Goal: Transaction & Acquisition: Purchase product/service

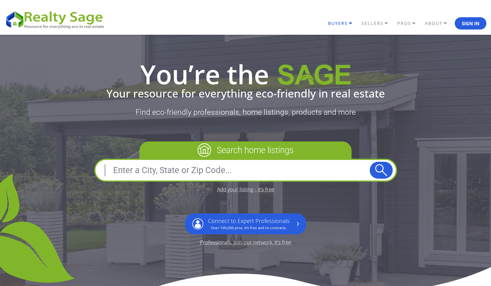
click at [337, 25] on link "BUYERS" at bounding box center [342, 23] width 33 height 10
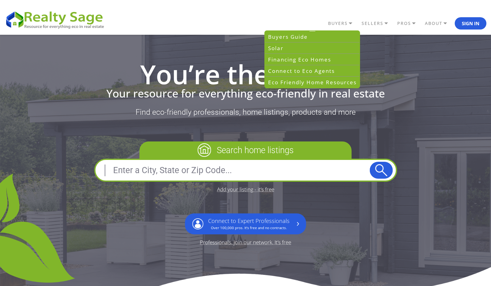
click at [233, 150] on p "Search home listings" at bounding box center [245, 149] width 212 height 17
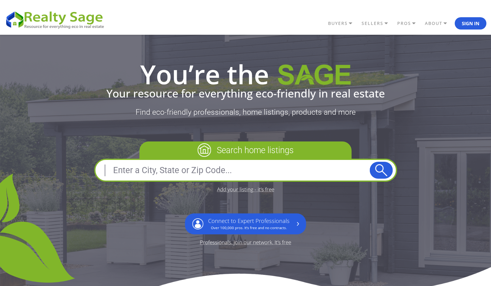
click at [200, 153] on image at bounding box center [204, 150] width 14 height 14
click at [305, 174] on input "text" at bounding box center [233, 170] width 271 height 15
type input "Oregon"
click at [301, 191] on div "Search home listings Add your listing - it’s free Connect to Expert Professiona…" at bounding box center [245, 192] width 303 height 103
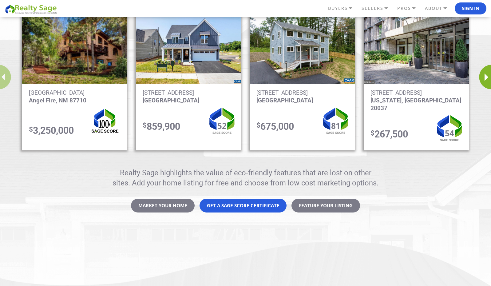
scroll to position [565, 0]
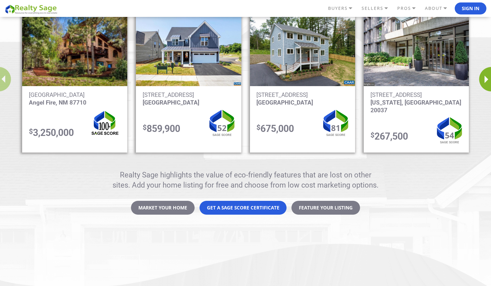
click at [80, 74] on img "1 / 12" at bounding box center [74, 50] width 105 height 71
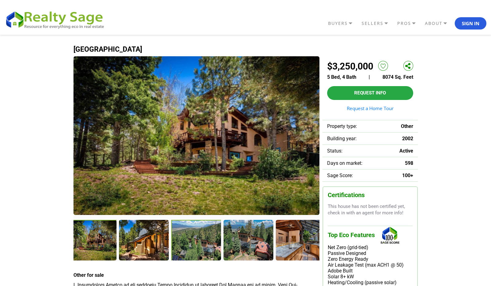
click at [197, 245] on div at bounding box center [196, 241] width 51 height 42
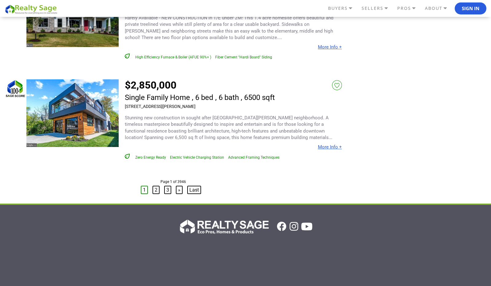
scroll to position [2942, 0]
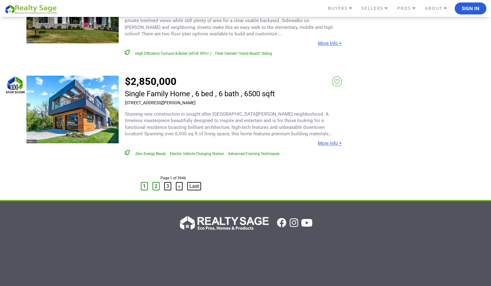
click at [157, 182] on link "2" at bounding box center [155, 186] width 7 height 8
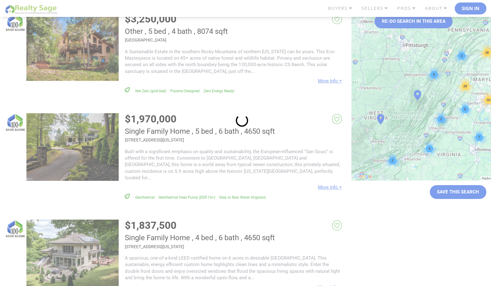
scroll to position [0, 0]
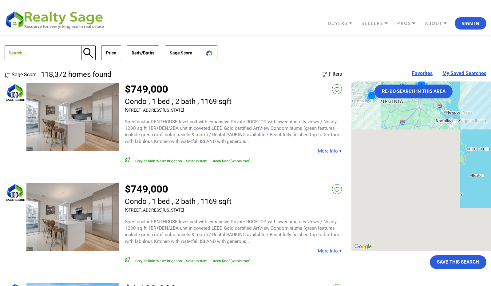
drag, startPoint x: 418, startPoint y: 173, endPoint x: 360, endPoint y: 49, distance: 136.6
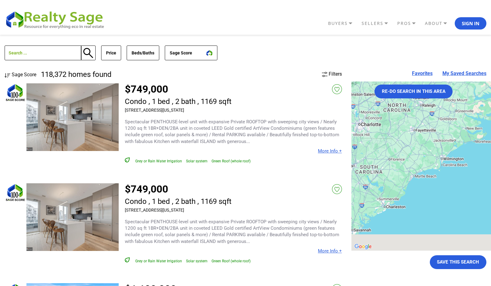
drag, startPoint x: 397, startPoint y: 179, endPoint x: 435, endPoint y: 125, distance: 66.3
click at [435, 125] on div "32 49 92 29 70 8 50 38 28 73 3 6 3 7 4 2 2" at bounding box center [474, 165] width 246 height 169
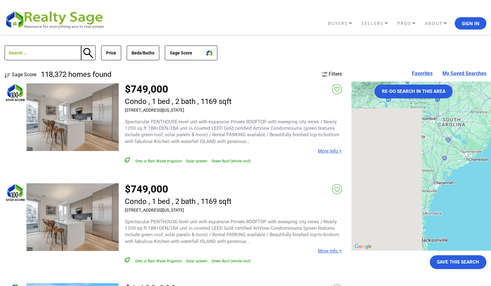
drag, startPoint x: 390, startPoint y: 172, endPoint x: 466, endPoint y: 129, distance: 87.2
click at [465, 129] on div "32 49 92 29 70 8 50 38 28 73 3 6 3 7 4 2 2" at bounding box center [474, 165] width 246 height 169
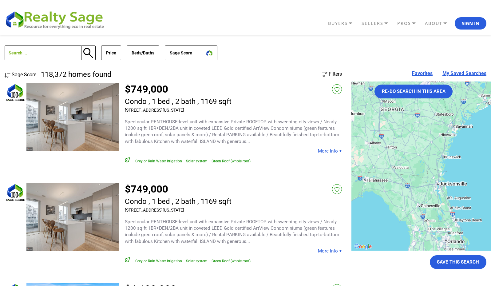
drag, startPoint x: 426, startPoint y: 181, endPoint x: 444, endPoint y: 125, distance: 58.7
click at [444, 125] on div "32 49 92 29 70 8 50 38 28 73 3 6 3 7 4 2 2" at bounding box center [474, 165] width 246 height 169
click at [410, 90] on button "Re-do search in this area" at bounding box center [413, 91] width 78 height 14
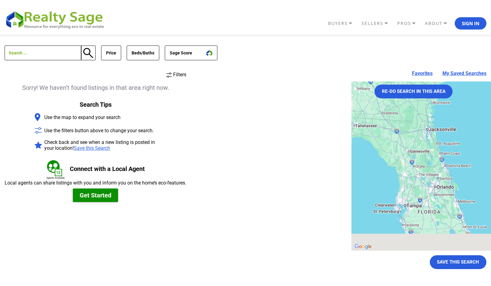
drag, startPoint x: 372, startPoint y: 161, endPoint x: 360, endPoint y: 98, distance: 63.4
click at [360, 98] on div at bounding box center [474, 165] width 246 height 169
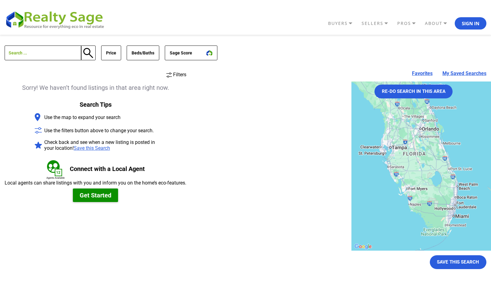
drag, startPoint x: 400, startPoint y: 203, endPoint x: 387, endPoint y: 155, distance: 49.9
click at [387, 155] on div at bounding box center [474, 165] width 246 height 169
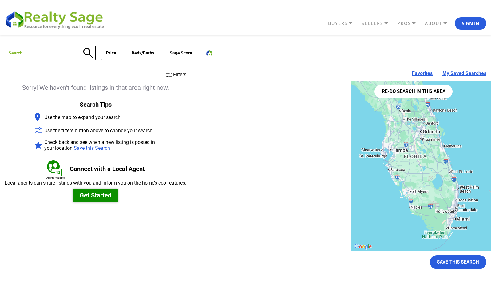
click at [405, 94] on button "Re-do search in this area" at bounding box center [413, 91] width 78 height 14
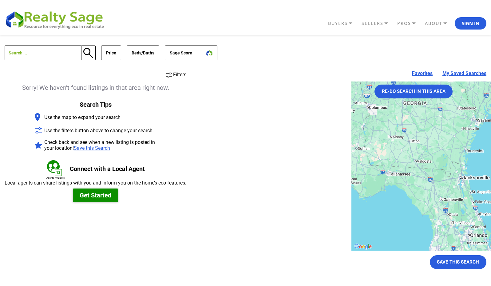
drag, startPoint x: 405, startPoint y: 109, endPoint x: 452, endPoint y: 214, distance: 114.8
click at [452, 214] on div at bounding box center [474, 165] width 246 height 169
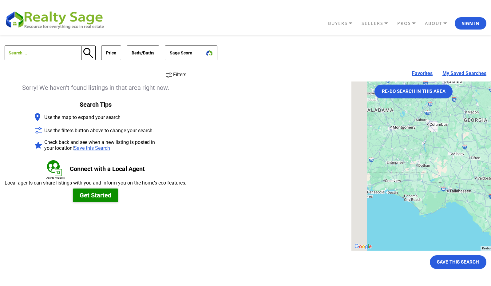
drag, startPoint x: 402, startPoint y: 171, endPoint x: 466, endPoint y: 188, distance: 66.4
click at [466, 188] on div at bounding box center [474, 165] width 246 height 169
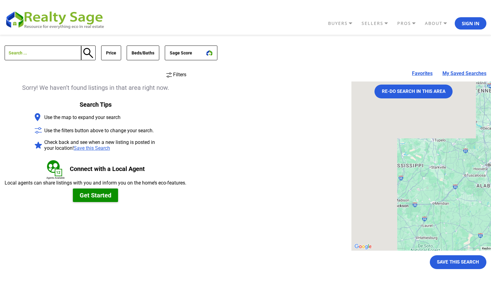
drag, startPoint x: 391, startPoint y: 140, endPoint x: 485, endPoint y: 215, distance: 120.2
click at [485, 215] on div at bounding box center [474, 165] width 246 height 169
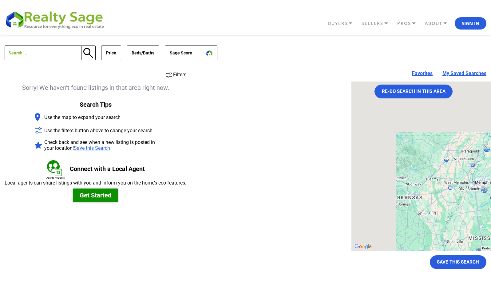
drag, startPoint x: 406, startPoint y: 161, endPoint x: 485, endPoint y: 233, distance: 106.8
click at [485, 233] on div at bounding box center [474, 165] width 246 height 169
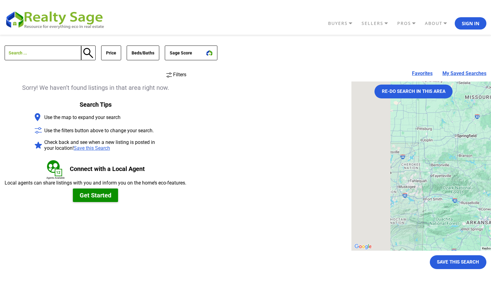
drag, startPoint x: 411, startPoint y: 183, endPoint x: 485, endPoint y: 206, distance: 77.2
click at [485, 206] on div at bounding box center [474, 165] width 246 height 169
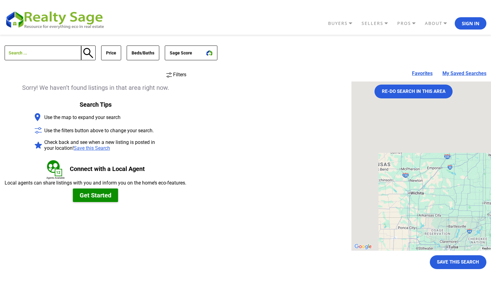
drag, startPoint x: 417, startPoint y: 172, endPoint x: 485, endPoint y: 240, distance: 96.2
click at [485, 240] on div at bounding box center [474, 165] width 246 height 169
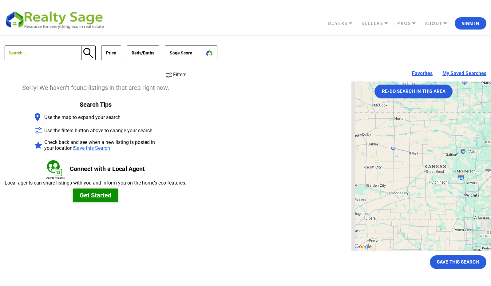
drag, startPoint x: 455, startPoint y: 222, endPoint x: 485, endPoint y: 247, distance: 39.2
click at [485, 247] on div "Keyboard shortcuts Map Data Map data ©2025 Google, INEGI Map data ©2025 Google,…" at bounding box center [474, 165] width 246 height 169
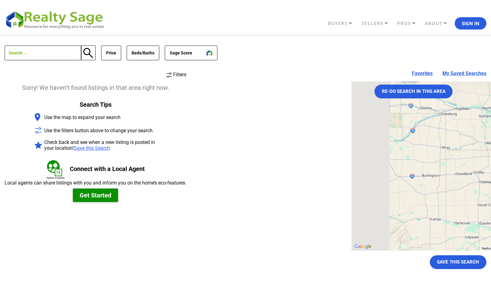
drag, startPoint x: 393, startPoint y: 200, endPoint x: 485, endPoint y: 216, distance: 93.8
click at [485, 216] on div at bounding box center [474, 165] width 246 height 169
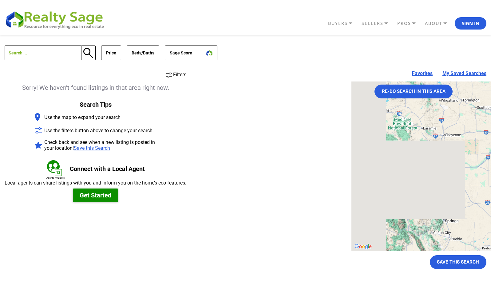
drag, startPoint x: 440, startPoint y: 185, endPoint x: 485, endPoint y: 211, distance: 52.4
click at [485, 211] on div at bounding box center [474, 165] width 246 height 169
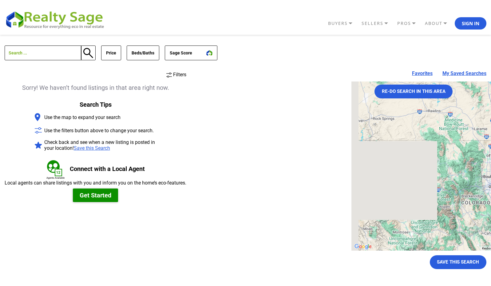
drag, startPoint x: 422, startPoint y: 199, endPoint x: 480, endPoint y: 198, distance: 57.4
click at [480, 198] on div at bounding box center [474, 165] width 246 height 169
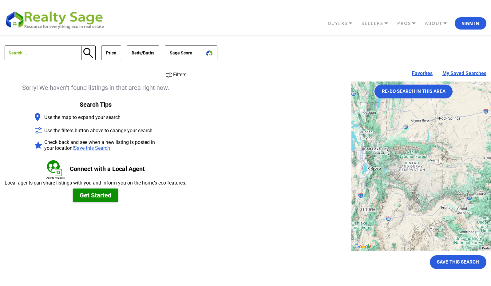
drag, startPoint x: 423, startPoint y: 206, endPoint x: 485, endPoint y: 206, distance: 61.7
click at [485, 206] on div at bounding box center [474, 165] width 246 height 169
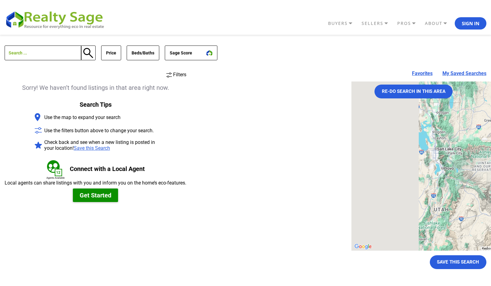
drag, startPoint x: 410, startPoint y: 206, endPoint x: 485, endPoint y: 206, distance: 74.9
click at [485, 206] on div at bounding box center [474, 165] width 246 height 169
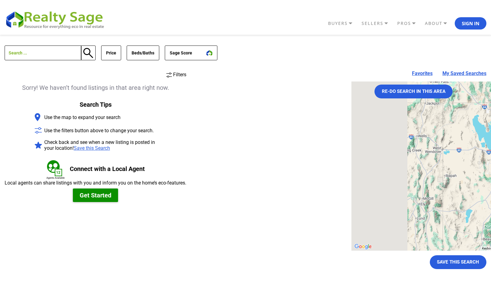
drag, startPoint x: 403, startPoint y: 206, endPoint x: 485, endPoint y: 206, distance: 82.3
click at [485, 206] on div at bounding box center [474, 165] width 246 height 169
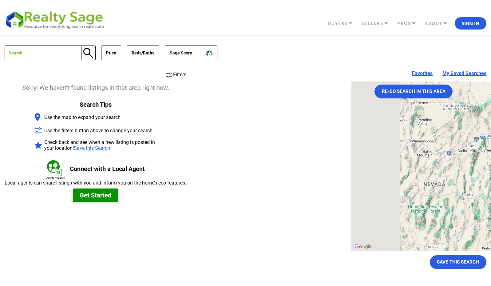
drag, startPoint x: 436, startPoint y: 210, endPoint x: 485, endPoint y: 210, distance: 49.1
click at [485, 210] on div at bounding box center [474, 165] width 246 height 169
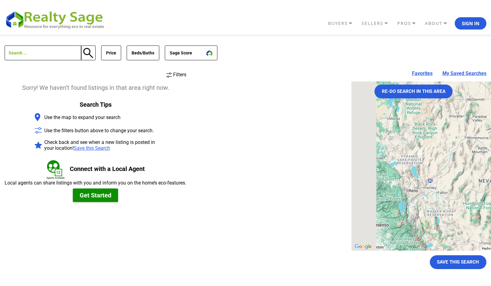
drag, startPoint x: 412, startPoint y: 212, endPoint x: 459, endPoint y: 208, distance: 48.1
click at [459, 209] on div at bounding box center [474, 165] width 246 height 169
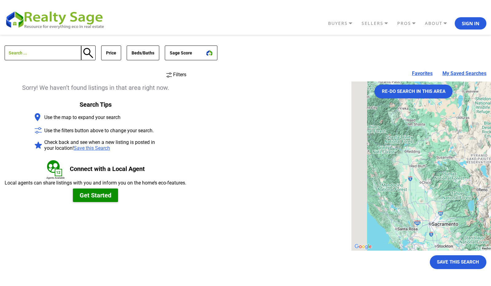
drag, startPoint x: 416, startPoint y: 217, endPoint x: 485, endPoint y: 217, distance: 69.4
click at [485, 217] on div at bounding box center [474, 165] width 246 height 169
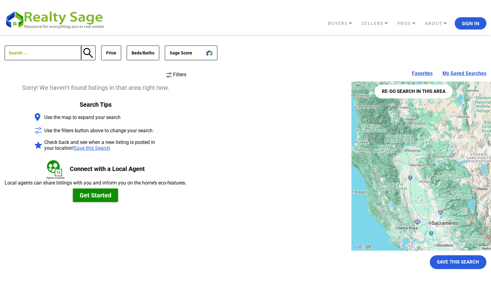
click at [416, 92] on button "Re-do search in this area" at bounding box center [413, 91] width 78 height 14
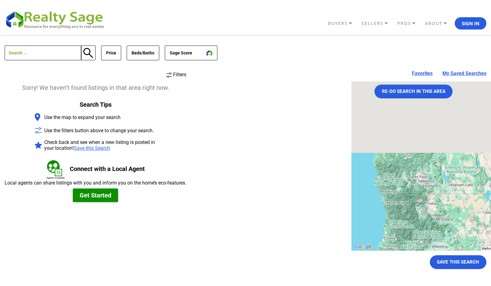
drag, startPoint x: 420, startPoint y: 127, endPoint x: 448, endPoint y: 225, distance: 101.5
click at [448, 225] on div at bounding box center [474, 165] width 246 height 169
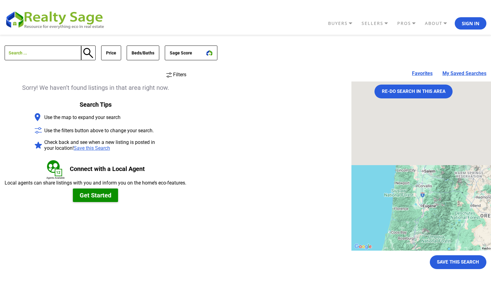
drag, startPoint x: 416, startPoint y: 183, endPoint x: 425, endPoint y: 281, distance: 97.8
click at [425, 281] on div "Favorites My Saved Searches Re-do search in this area ← Move left → Move right …" at bounding box center [418, 224] width 135 height 307
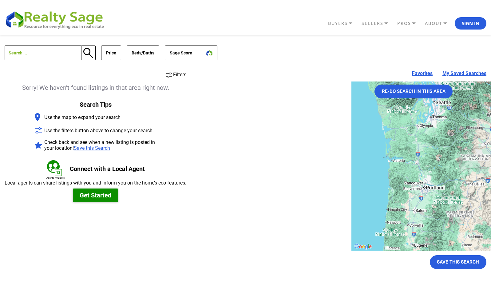
drag, startPoint x: 394, startPoint y: 214, endPoint x: 385, endPoint y: 248, distance: 36.0
click at [385, 249] on div at bounding box center [474, 165] width 246 height 169
click at [382, 93] on button "Re-do search in this area" at bounding box center [413, 91] width 78 height 14
